Goal: Task Accomplishment & Management: Complete application form

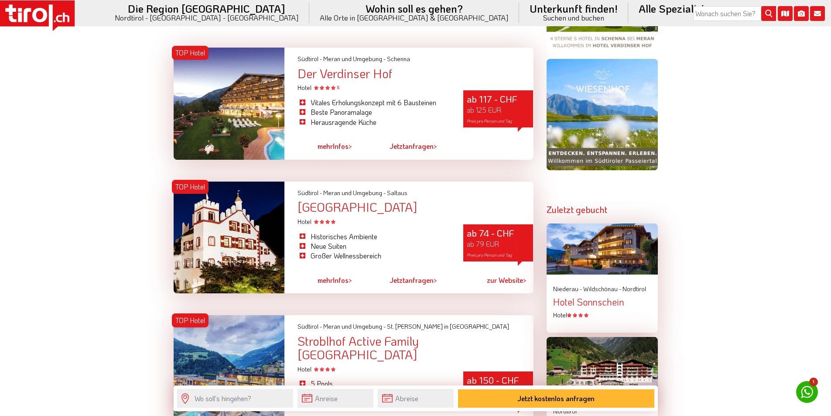
scroll to position [960, 0]
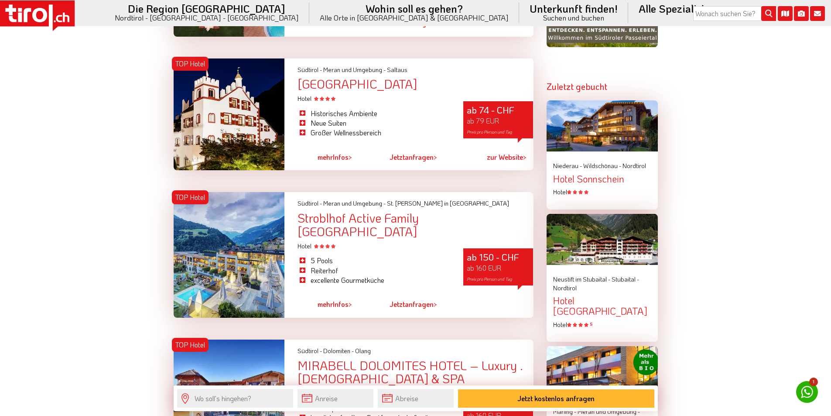
click at [48, 10] on icon at bounding box center [37, 15] width 75 height 31
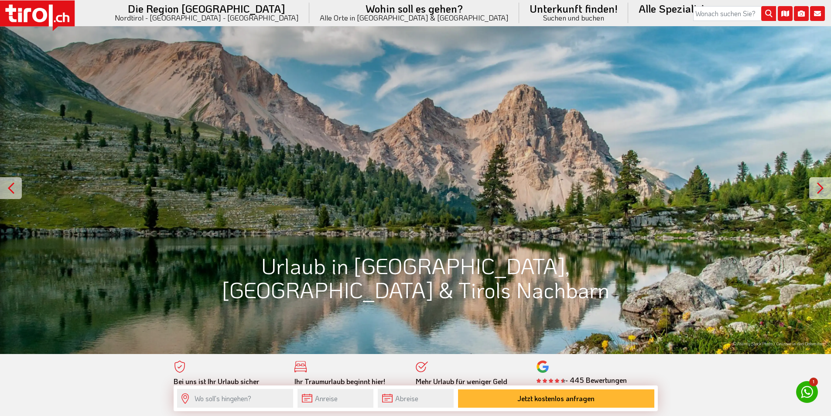
click at [32, 8] on icon at bounding box center [37, 15] width 75 height 31
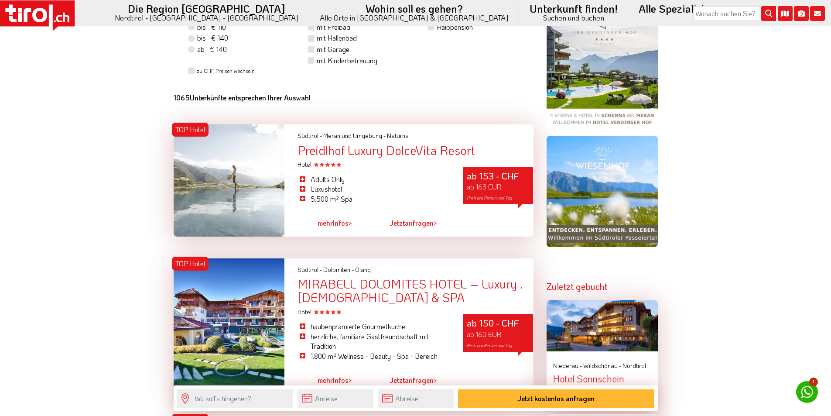
scroll to position [829, 0]
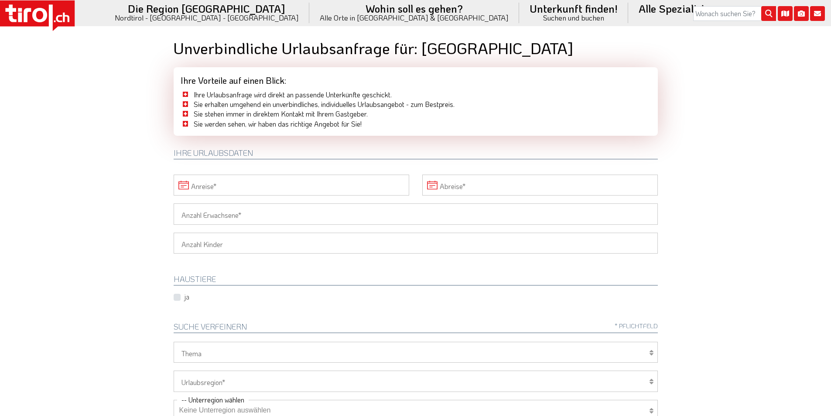
click at [244, 185] on input "Anreise" at bounding box center [292, 184] width 236 height 21
click at [297, 304] on span "31" at bounding box center [298, 302] width 17 height 17
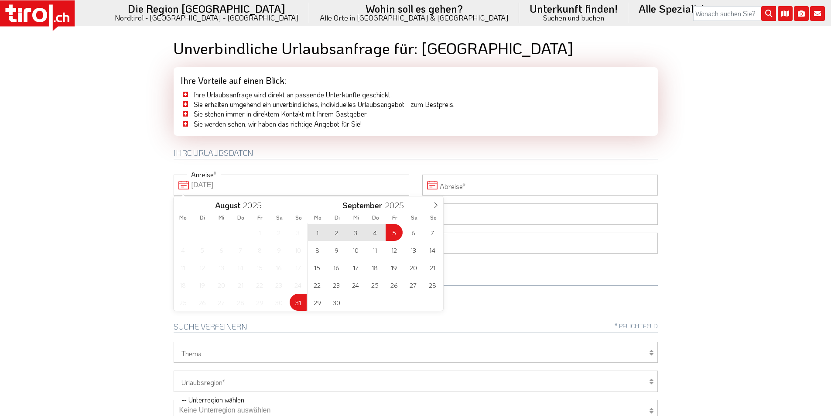
click at [397, 230] on span "5" at bounding box center [394, 232] width 17 height 17
type input "31-08-2025"
type input "05-09-2025"
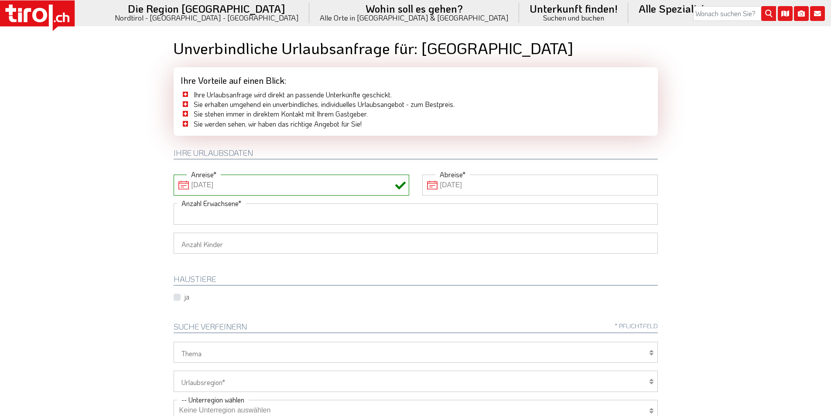
drag, startPoint x: 263, startPoint y: 212, endPoint x: 155, endPoint y: 199, distance: 108.0
click at [263, 212] on input "Anzahl Erwachsene" at bounding box center [416, 213] width 484 height 21
type input "2"
click at [96, 194] on body ".st0{fill:#FFFFFF}.st1{fill:#E31017} Die Region Tirol Nordtirol - Südtirol - Os…" at bounding box center [415, 208] width 831 height 416
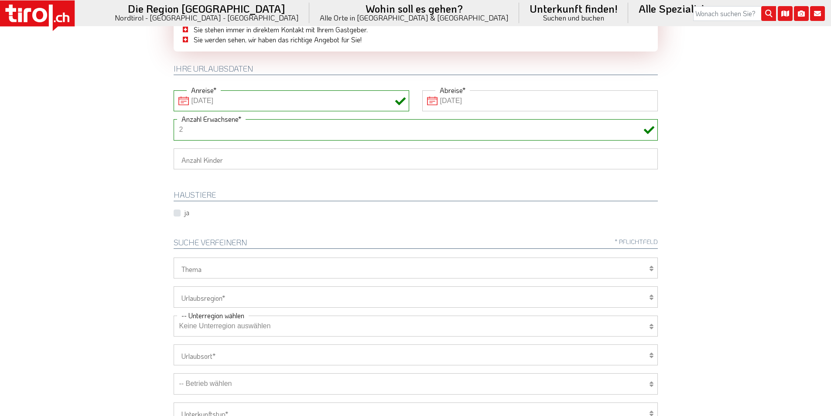
scroll to position [174, 0]
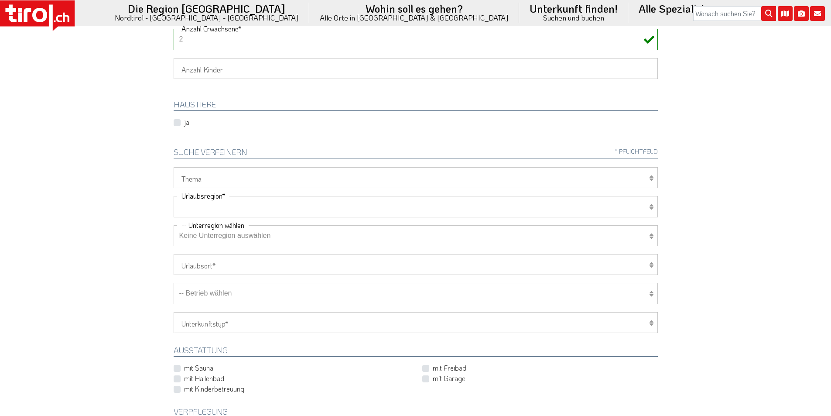
click at [204, 204] on select "Tirol/Nordtirol Osttirol Südtirol Tirols Nachbarn" at bounding box center [416, 206] width 484 height 21
select select "7272"
click at [174, 196] on select "Tirol/Nordtirol Osttirol Südtirol Tirols Nachbarn" at bounding box center [416, 206] width 484 height 21
click at [206, 238] on select "Keine Unterregion auswählen Achensee Alpbachtal & Tiroler Seenland Arlberg Feri…" at bounding box center [416, 235] width 484 height 21
select select "41014"
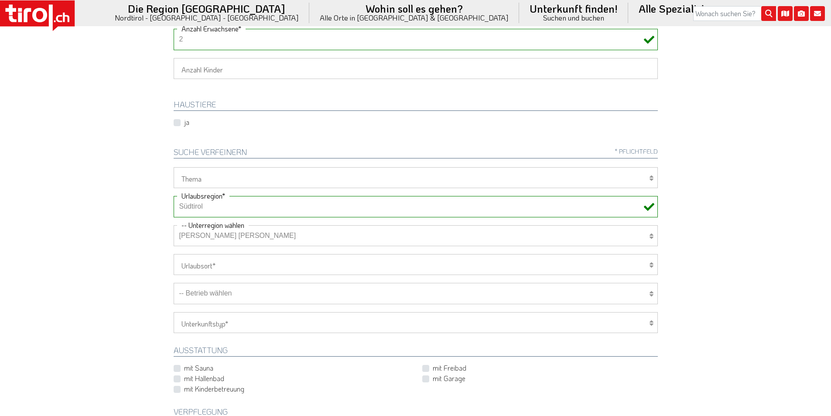
click at [174, 225] on select "Keine Unterregion auswählen Achensee Alpbachtal & Tiroler Seenland Arlberg Feri…" at bounding box center [416, 235] width 484 height 21
click at [99, 162] on body ".st0{fill:#FFFFFF}.st1{fill:#E31017} Die Region Tirol Nordtirol - Südtirol - Os…" at bounding box center [415, 34] width 831 height 416
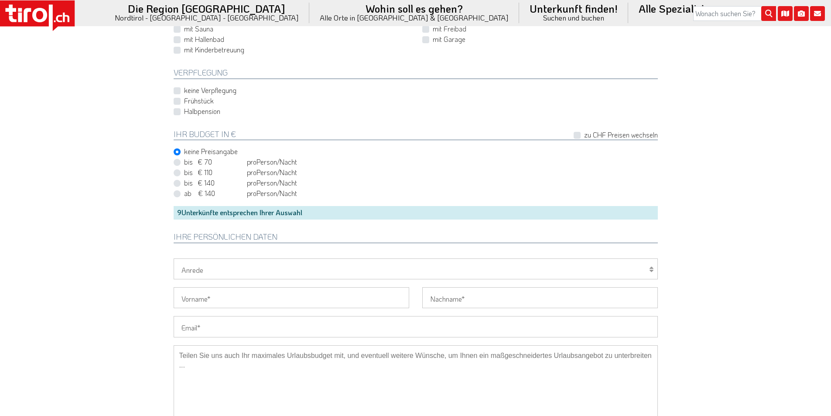
scroll to position [523, 0]
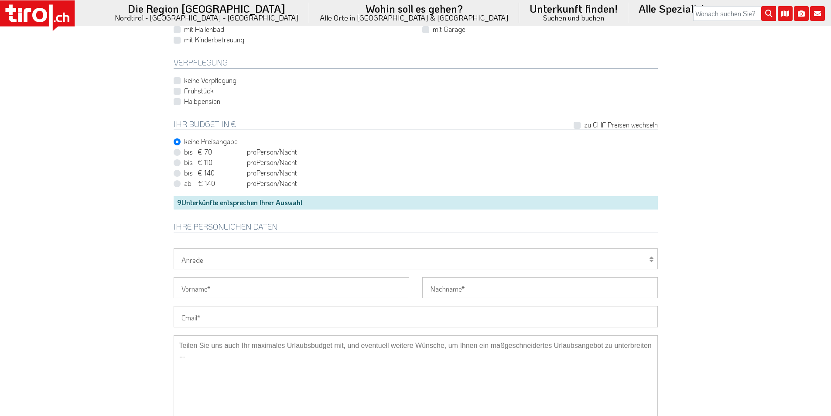
click at [198, 313] on input "Email" at bounding box center [416, 316] width 484 height 21
paste input "docibruna@yahoo.it"
type input "docibruna@yahoo.it"
drag, startPoint x: 195, startPoint y: 313, endPoint x: 151, endPoint y: 311, distance: 43.7
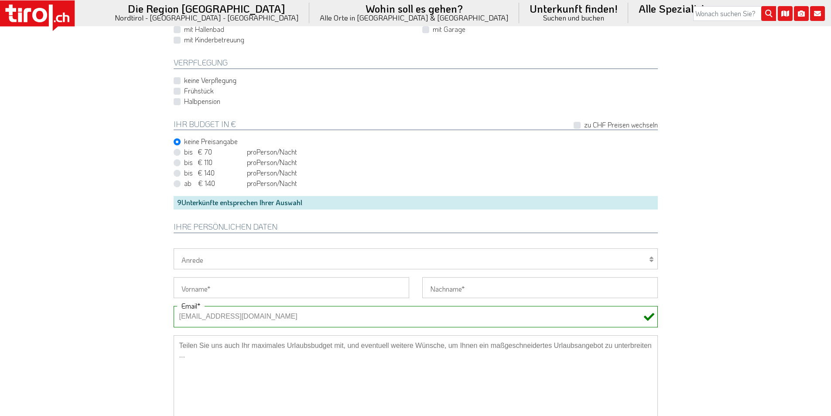
click at [193, 262] on select "Herr Frau Familie" at bounding box center [416, 258] width 484 height 21
select select "Frau"
click at [174, 248] on select "Herr Frau Familie" at bounding box center [416, 258] width 484 height 21
click at [197, 292] on input "Vorname" at bounding box center [292, 287] width 236 height 21
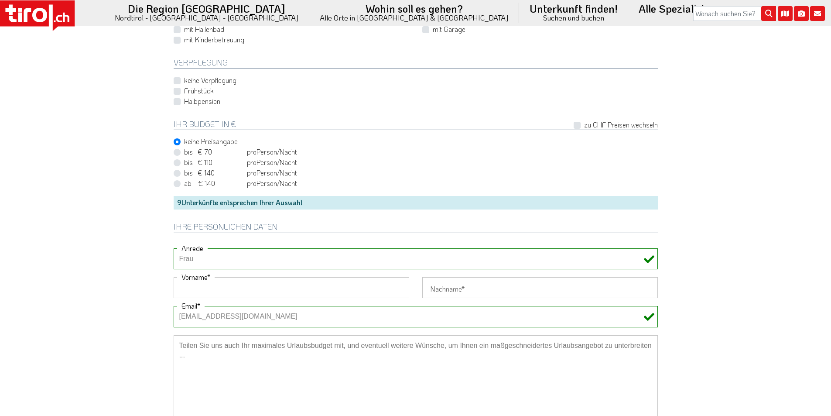
paste input "Brunilda"
type input "Brunilda"
drag, startPoint x: 457, startPoint y: 283, endPoint x: 471, endPoint y: 278, distance: 15.2
click at [457, 283] on input "Nachname" at bounding box center [540, 287] width 236 height 21
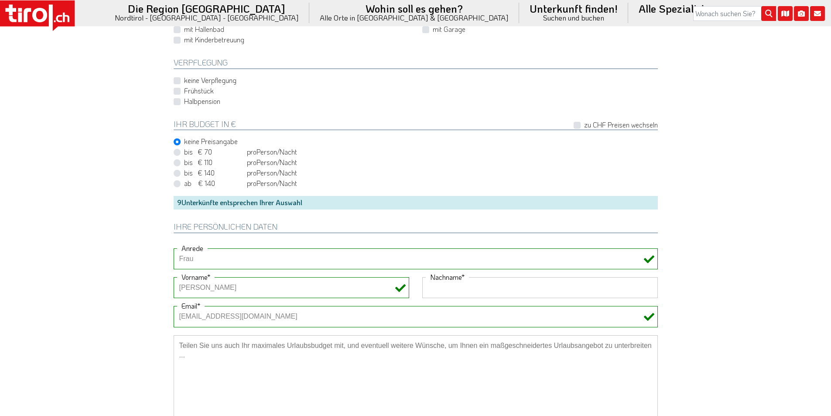
paste input "Doci"
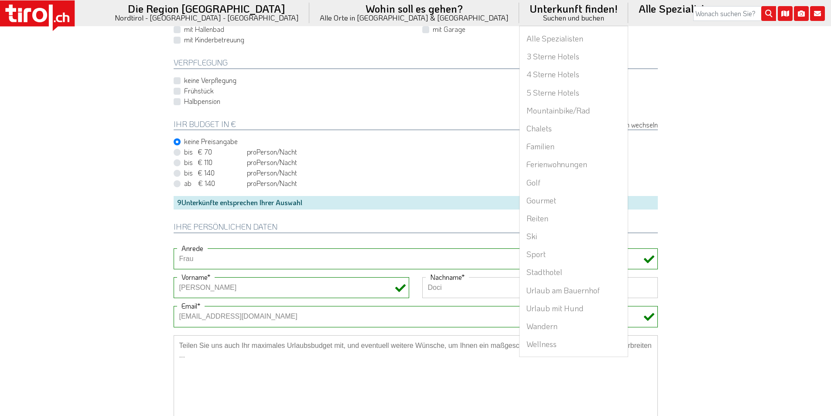
type input "Doci"
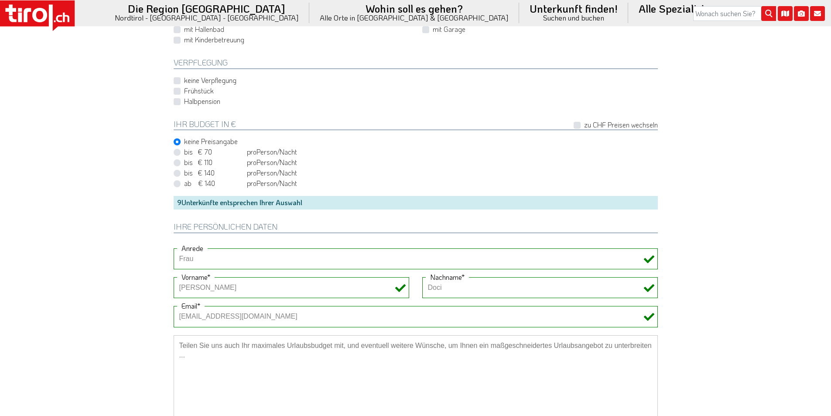
click at [232, 366] on textarea at bounding box center [416, 378] width 484 height 87
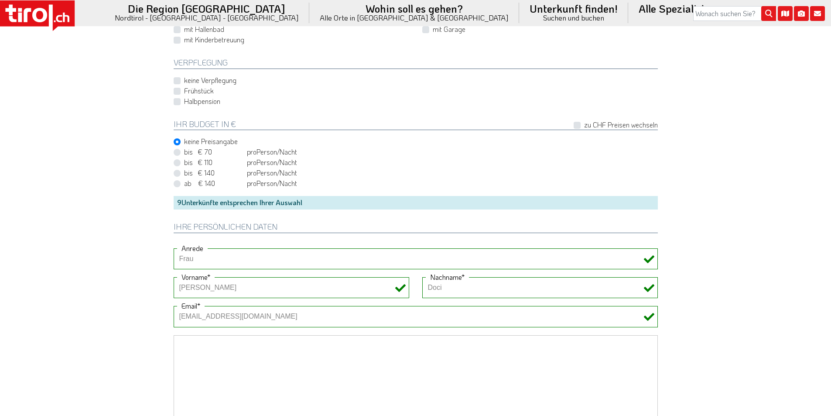
paste textarea "Mezza pensione"
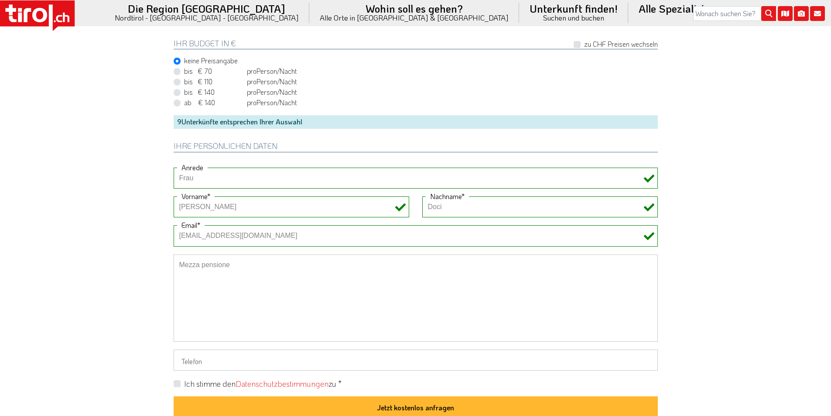
scroll to position [611, 0]
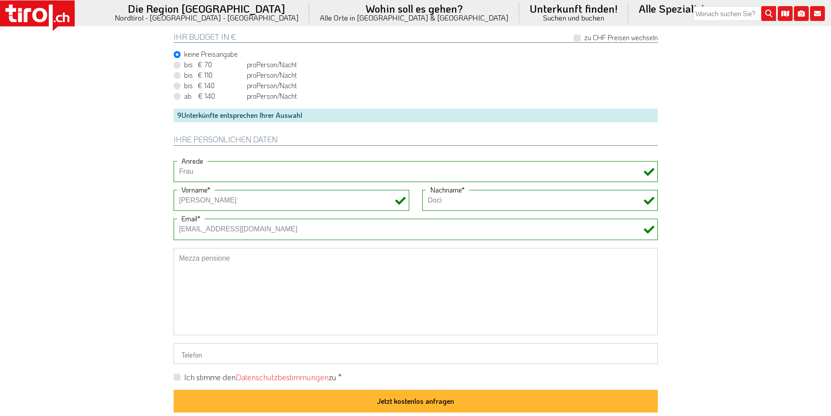
click at [167, 259] on div "Mezza pensione" at bounding box center [415, 295] width 497 height 95
type textarea "Mezza pensione"
click at [184, 378] on label "Ich stimme den Datenschutzbestimmungen zu *" at bounding box center [262, 377] width 157 height 11
click at [175, 378] on input "Ich stimme den Datenschutzbestimmungen zu *" at bounding box center [417, 377] width 484 height 6
checkbox input "true"
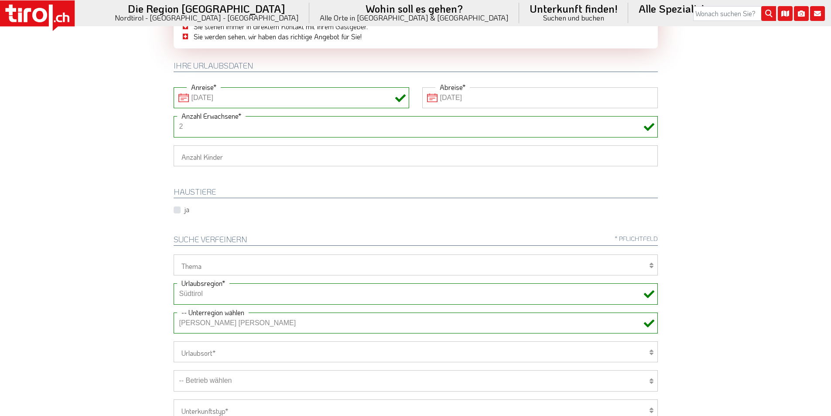
scroll to position [218, 0]
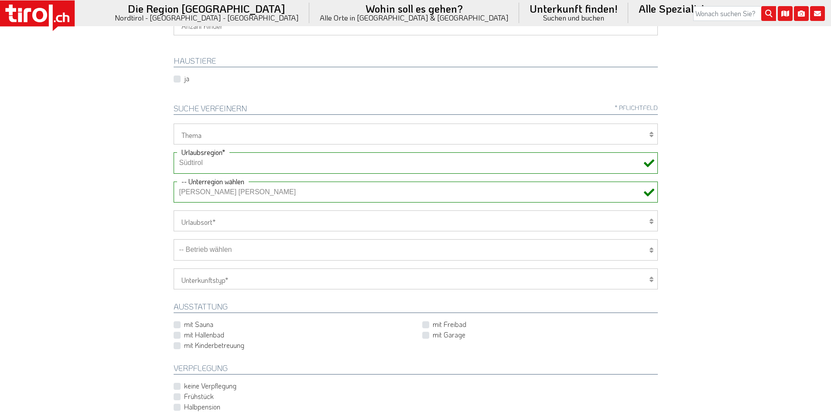
click at [234, 254] on select "-- Betrieb wählen ABINEA Dolomiti Romantic SPA Hotel Aktivhotel Waldhof - Oetz …" at bounding box center [416, 249] width 484 height 21
select select "29260"
click at [174, 239] on select "-- Betrieb wählen ABINEA Dolomiti Romantic SPA Hotel Aktivhotel Waldhof - Oetz …" at bounding box center [416, 249] width 484 height 21
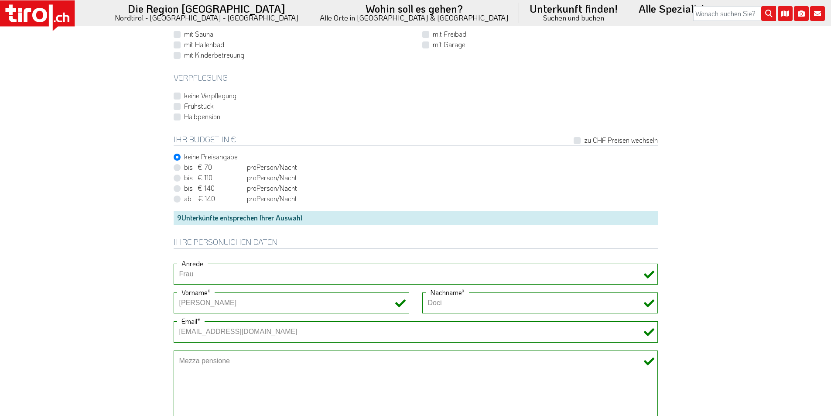
scroll to position [611, 0]
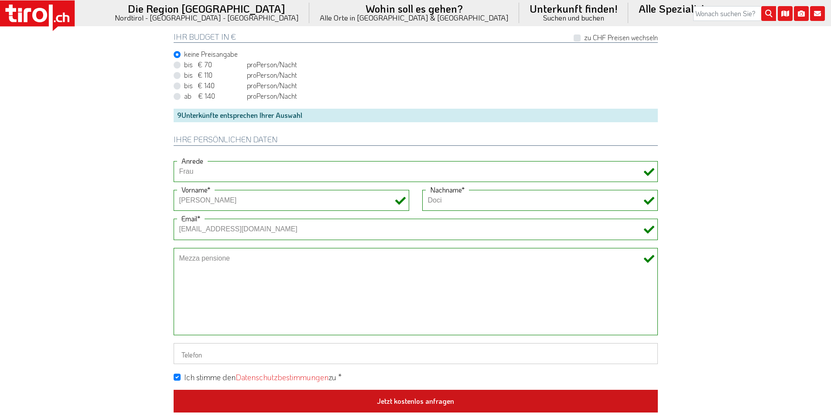
click at [451, 402] on button "Jetzt kostenlos anfragen" at bounding box center [416, 401] width 484 height 23
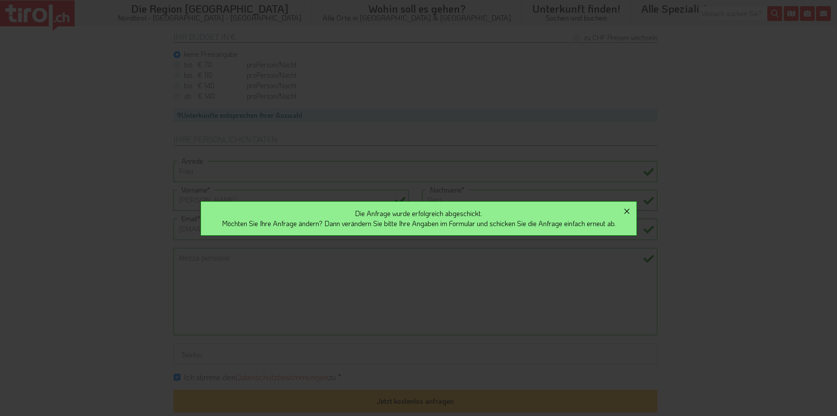
click at [632, 210] on icon "button" at bounding box center [627, 211] width 10 height 10
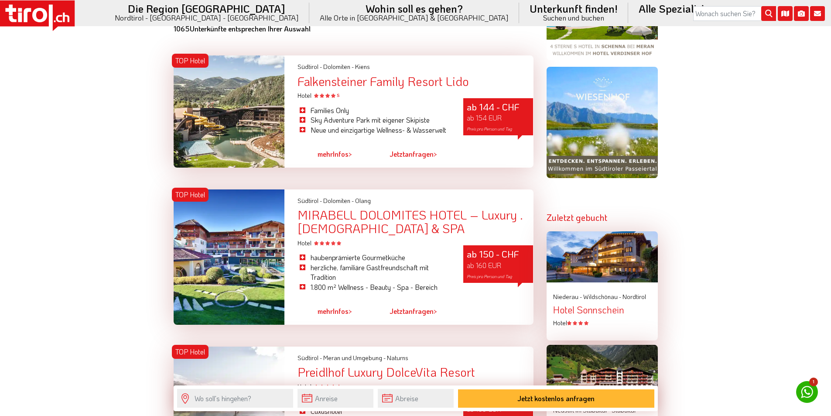
click at [43, 7] on icon at bounding box center [37, 15] width 75 height 31
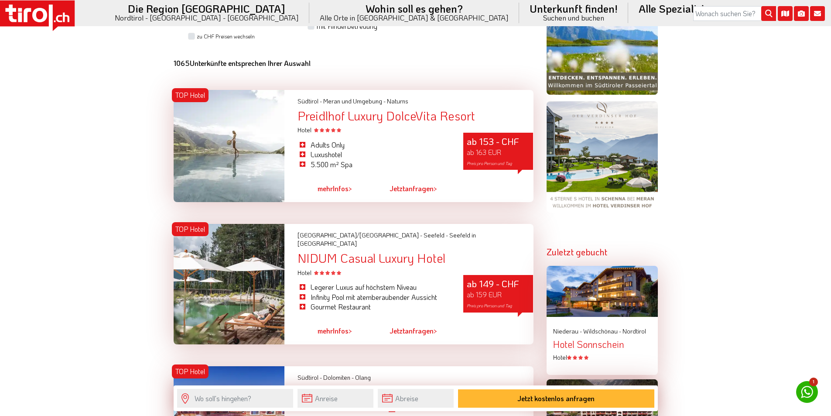
scroll to position [872, 0]
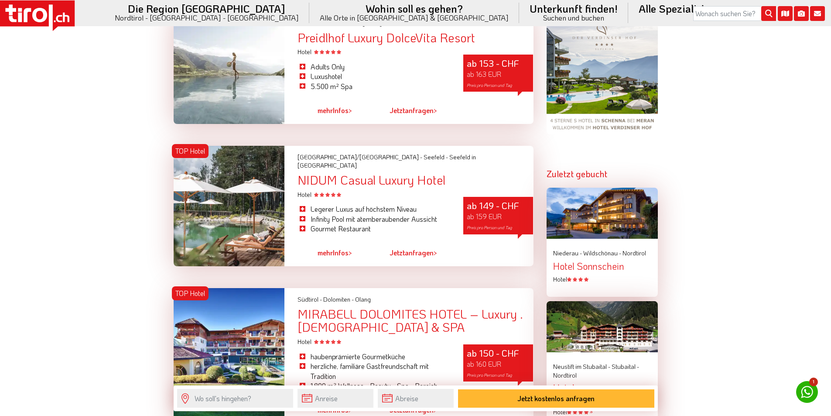
click at [19, 14] on rect at bounding box center [20, 18] width 4 height 10
